Goal: Task Accomplishment & Management: Use online tool/utility

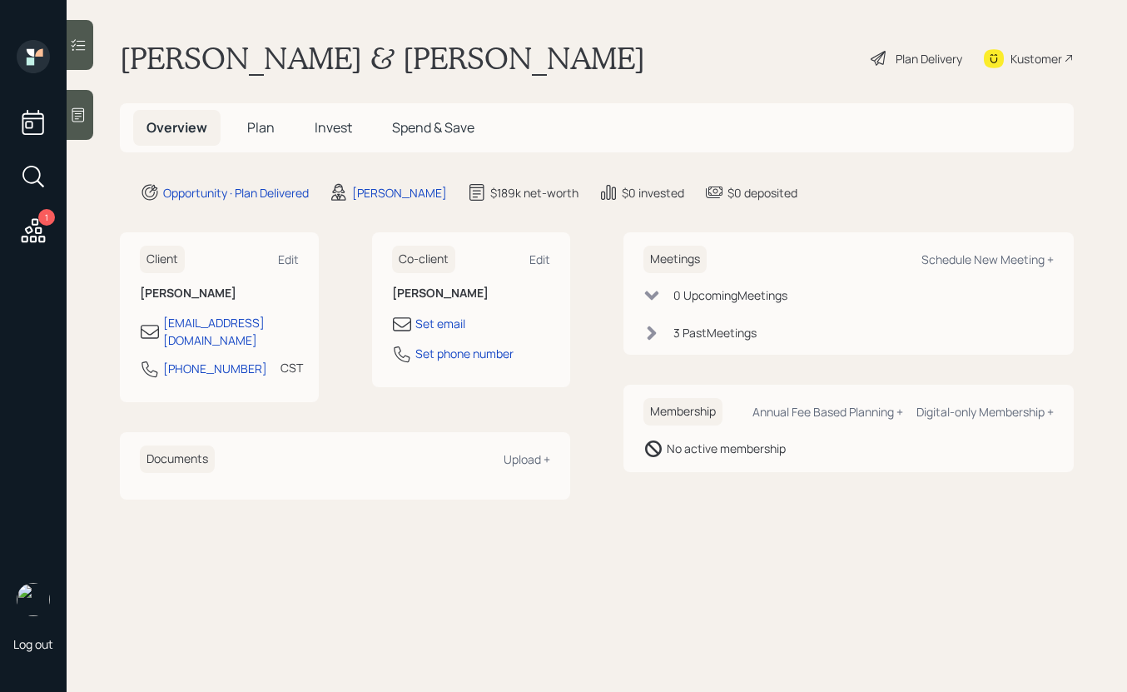
click at [651, 341] on div "Meetings Schedule New Meeting + 0 Upcoming Meeting s 3 Past Meeting s" at bounding box center [849, 293] width 450 height 122
click at [655, 339] on icon at bounding box center [652, 333] width 17 height 17
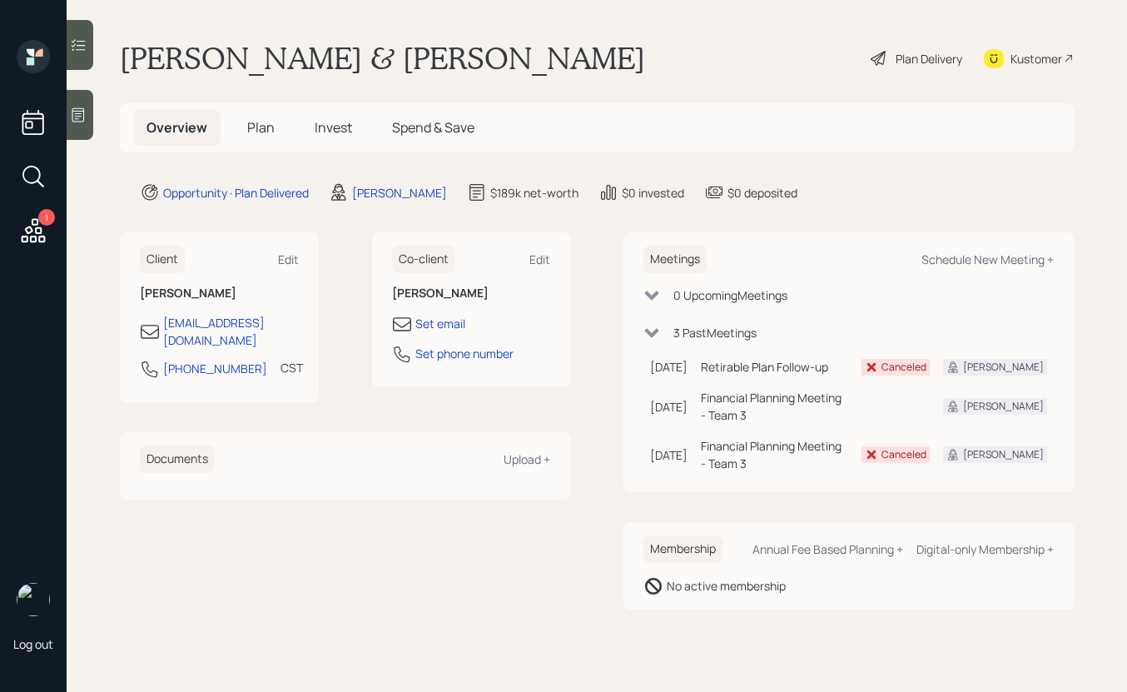
click at [870, 68] on div "Plan Delivery" at bounding box center [916, 58] width 95 height 37
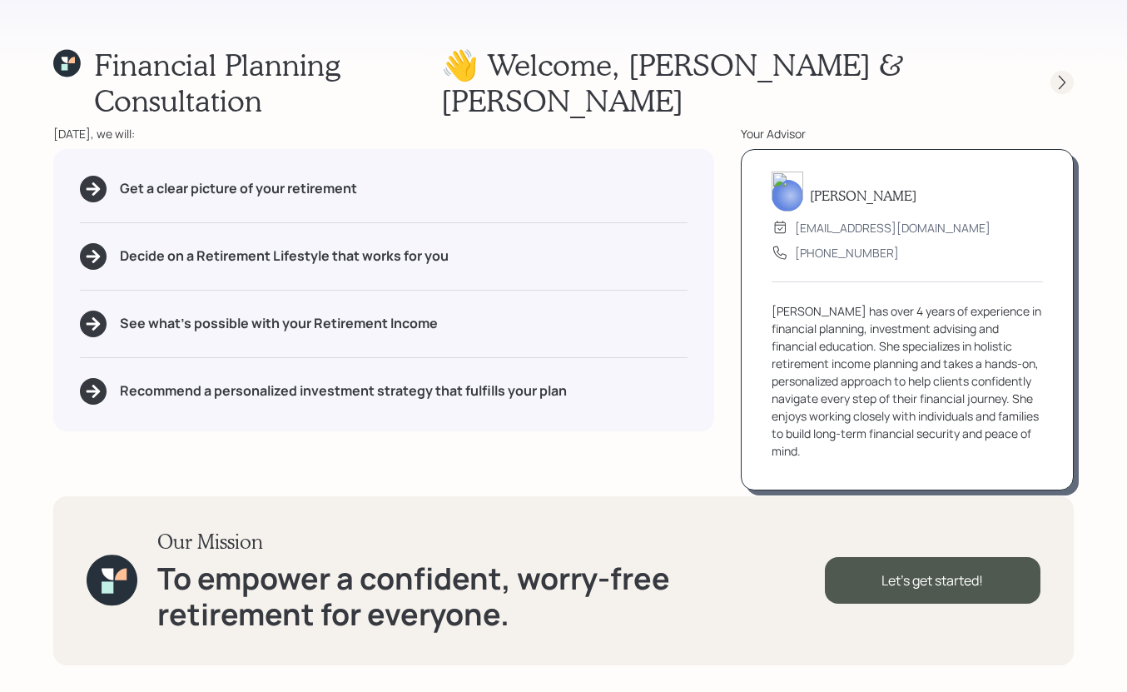
click at [1052, 71] on div at bounding box center [1062, 82] width 23 height 23
